Goal: Information Seeking & Learning: Learn about a topic

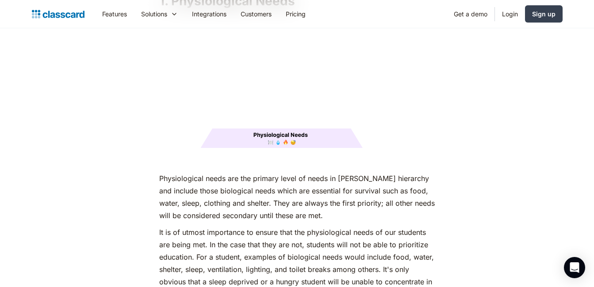
scroll to position [1150, 0]
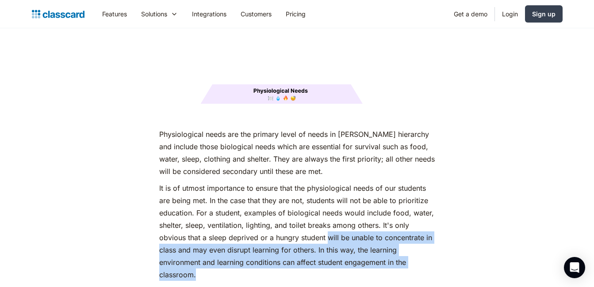
drag, startPoint x: 328, startPoint y: 222, endPoint x: 315, endPoint y: 254, distance: 34.7
click at [315, 254] on p "It is of utmost importance to ensure that the physiological needs of our studen…" at bounding box center [297, 231] width 276 height 99
copy p "will be unable to concentrate in class and may even disrupt learning for others…"
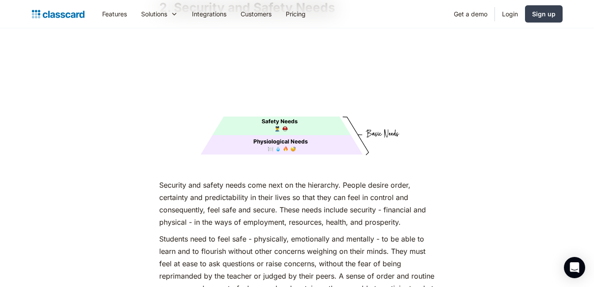
scroll to position [1636, 0]
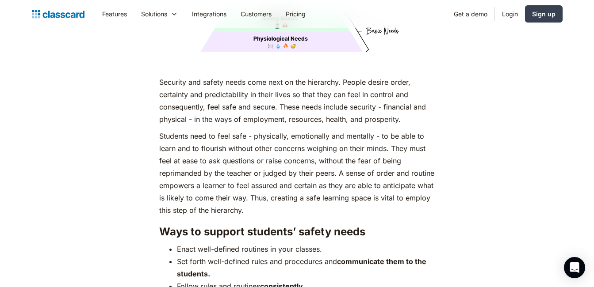
click at [175, 152] on p "Students need to feel safe - physically, emotionally and mentally - to be able …" at bounding box center [297, 173] width 276 height 87
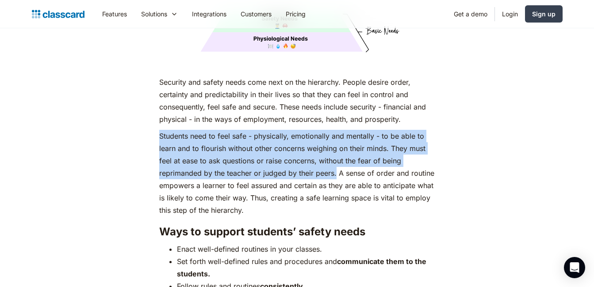
drag, startPoint x: 159, startPoint y: 121, endPoint x: 336, endPoint y: 161, distance: 181.3
click at [336, 161] on p "Students need to feel safe - physically, emotionally and mentally - to be able …" at bounding box center [297, 173] width 276 height 87
copy p "Students need to feel safe - physically, emotionally and mentally - to be able …"
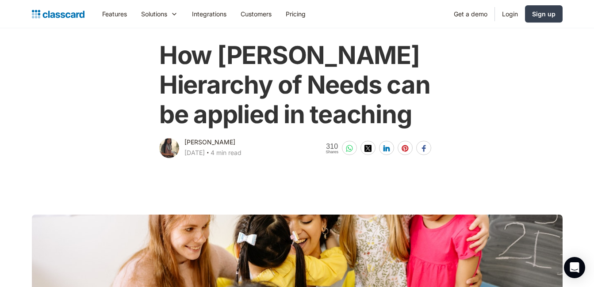
scroll to position [0, 0]
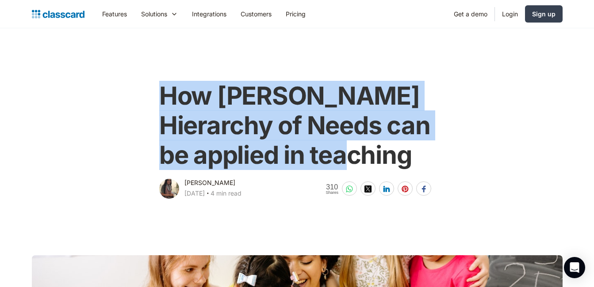
drag, startPoint x: 160, startPoint y: 95, endPoint x: 424, endPoint y: 168, distance: 274.5
click at [424, 168] on h1 "How [PERSON_NAME] Hierarchy of Needs can be applied in teaching" at bounding box center [297, 125] width 276 height 89
copy h1 "How [PERSON_NAME] Hierarchy of Needs can be applied in teaching"
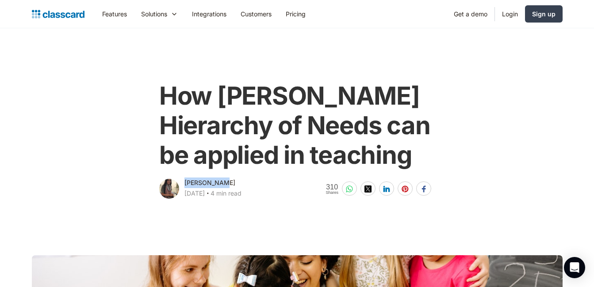
drag, startPoint x: 186, startPoint y: 181, endPoint x: 225, endPoint y: 182, distance: 39.4
click at [225, 182] on div "[PERSON_NAME] [DATE] ‧ 4 min read" at bounding box center [212, 189] width 57 height 23
copy div "[PERSON_NAME]"
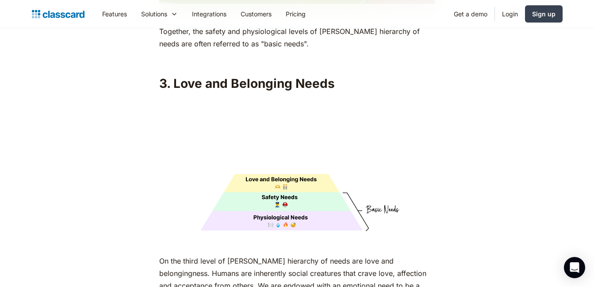
scroll to position [2167, 0]
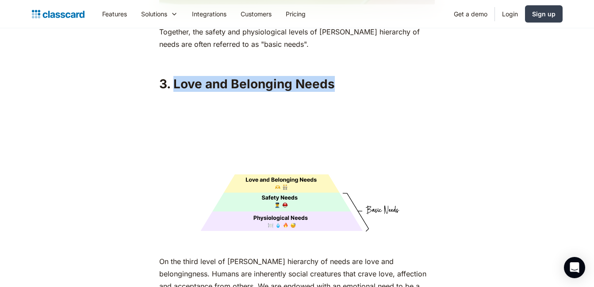
drag, startPoint x: 173, startPoint y: 68, endPoint x: 334, endPoint y: 71, distance: 161.0
click at [334, 76] on h2 "3. Love and Belonging Needs" at bounding box center [297, 84] width 276 height 16
drag, startPoint x: 334, startPoint y: 71, endPoint x: 322, endPoint y: 67, distance: 12.2
click at [322, 76] on h2 "3. Love and Belonging Needs" at bounding box center [297, 84] width 276 height 16
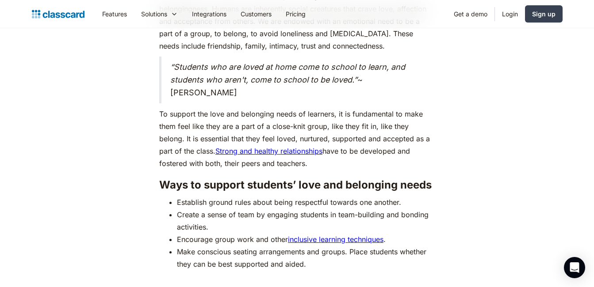
scroll to position [2388, 0]
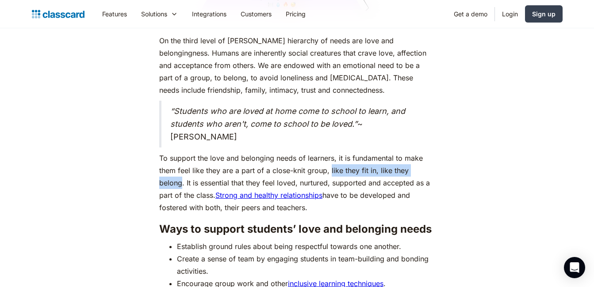
drag, startPoint x: 330, startPoint y: 156, endPoint x: 431, endPoint y: 157, distance: 101.3
click at [431, 157] on p "To support the love and belonging needs of learners, it is fundamental to make …" at bounding box center [297, 183] width 276 height 62
copy p "like they fit in, like they belong"
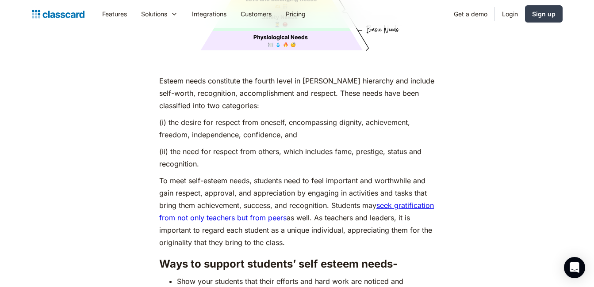
scroll to position [3096, 0]
